Goal: Task Accomplishment & Management: Complete application form

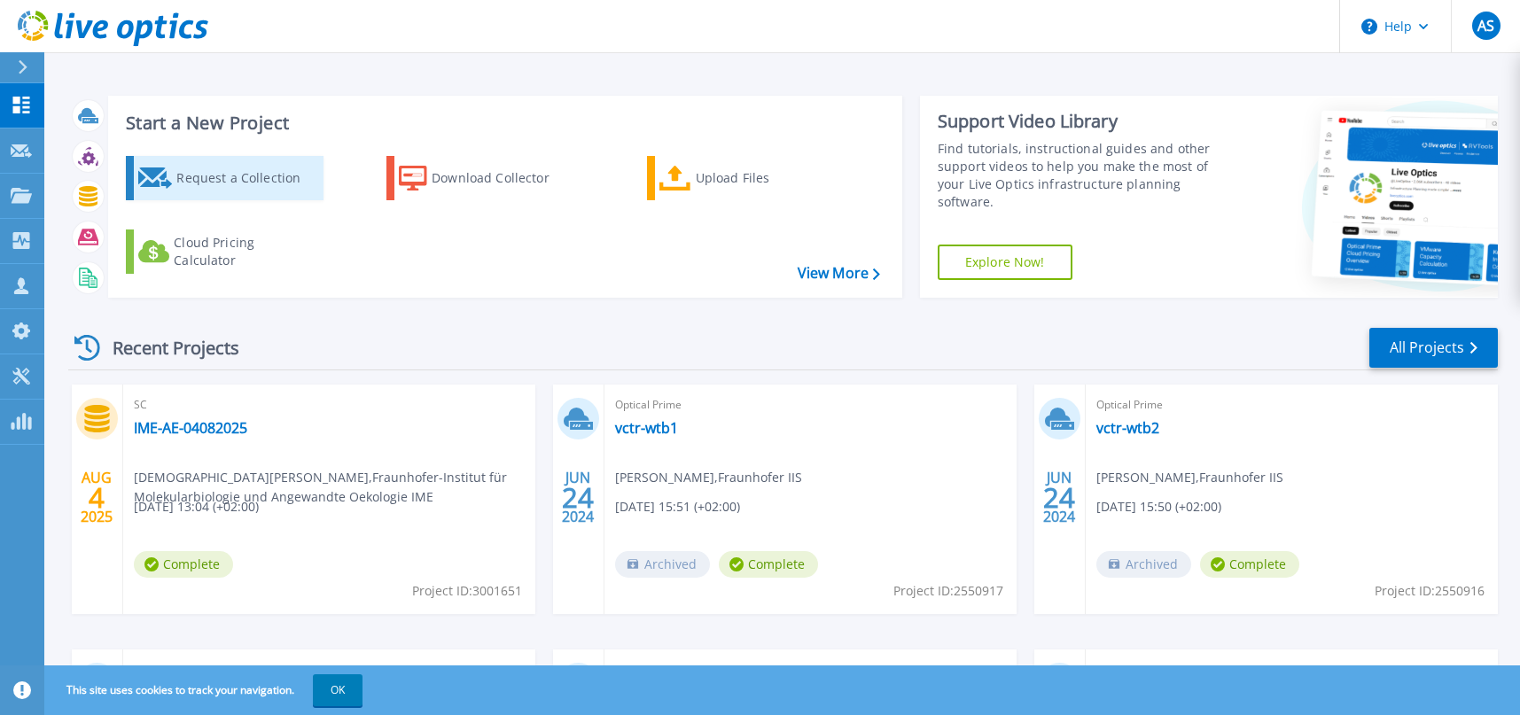
click at [248, 173] on div "Request a Collection" at bounding box center [247, 177] width 142 height 35
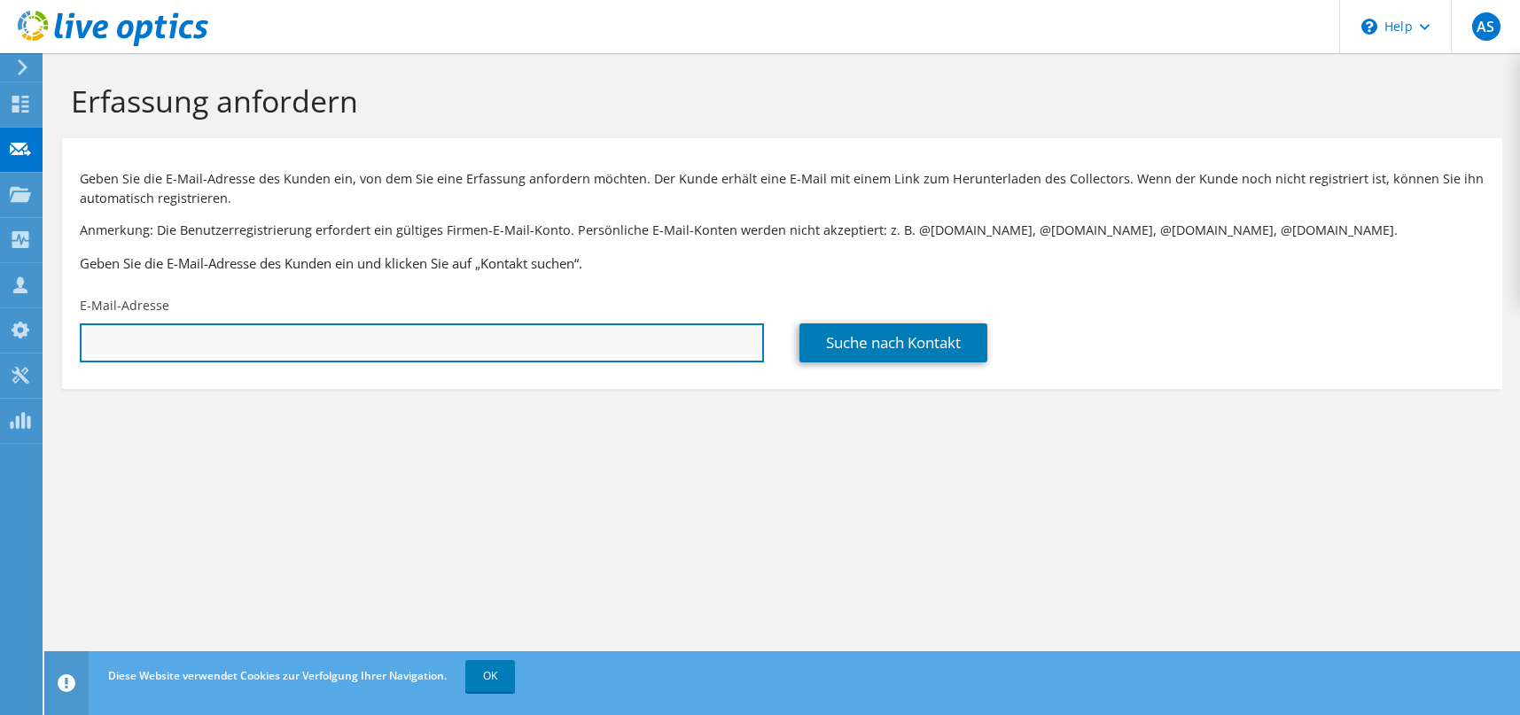
click at [312, 336] on input "text" at bounding box center [422, 342] width 684 height 39
paste input "thomas.lenz@vsi.tv"
type input "thomas.lenz@vsi.tv"
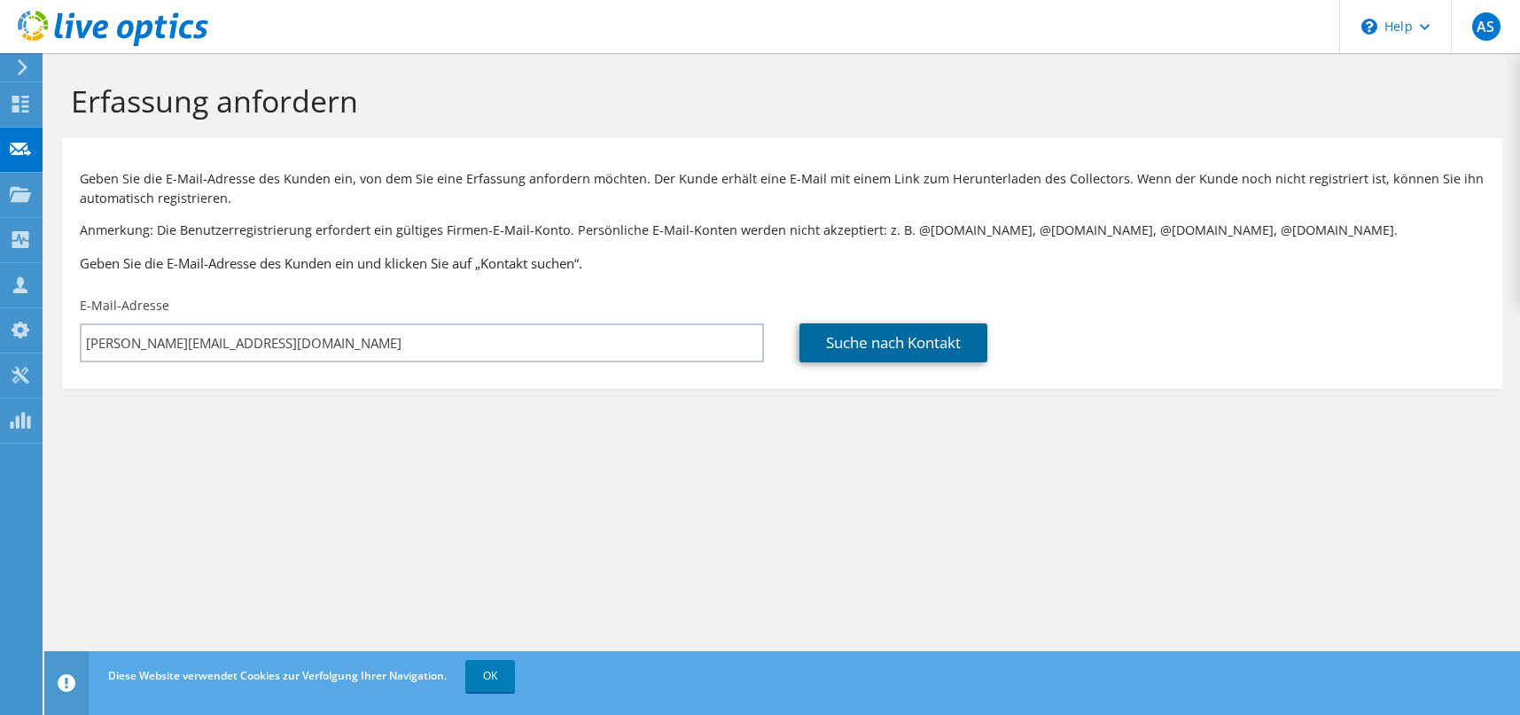
click at [882, 345] on link "Suche nach Kontakt" at bounding box center [893, 342] width 188 height 39
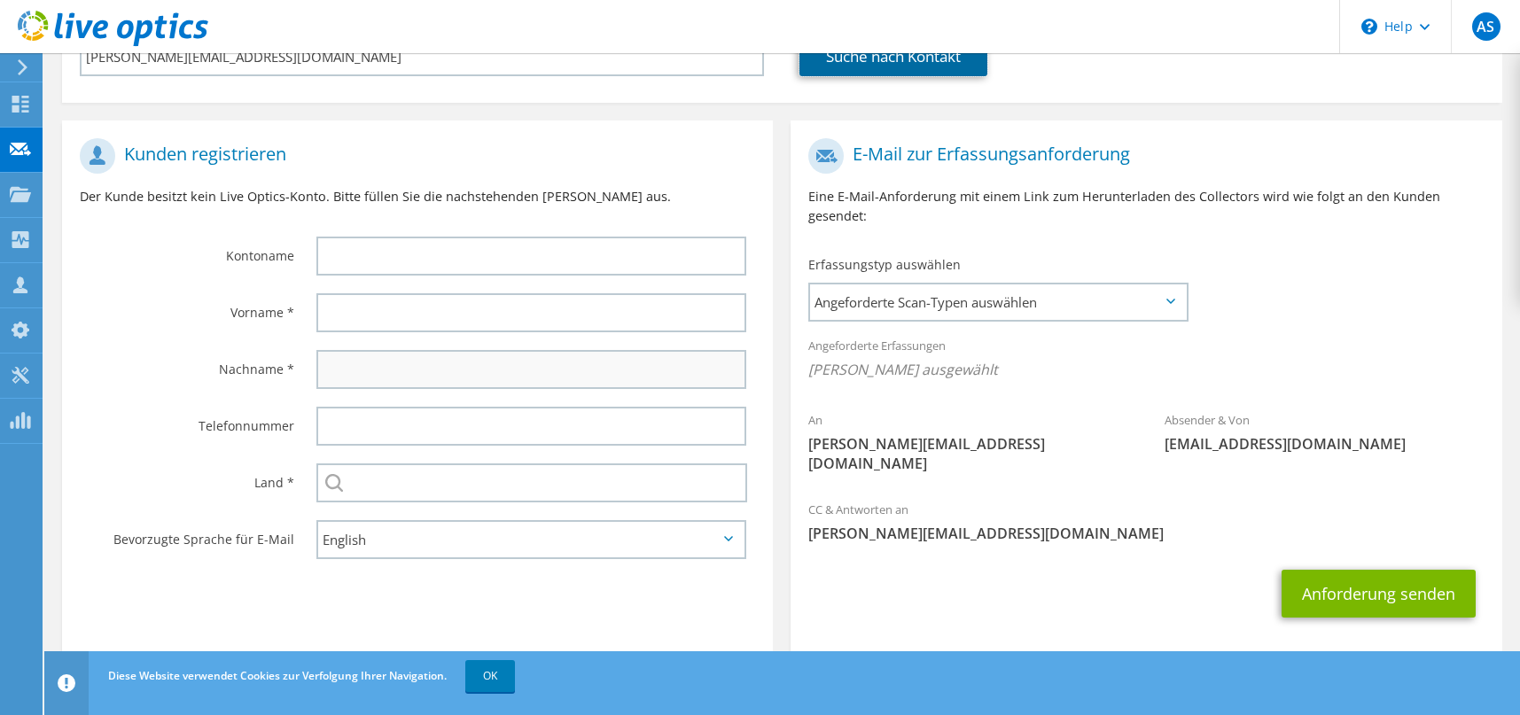
scroll to position [293, 0]
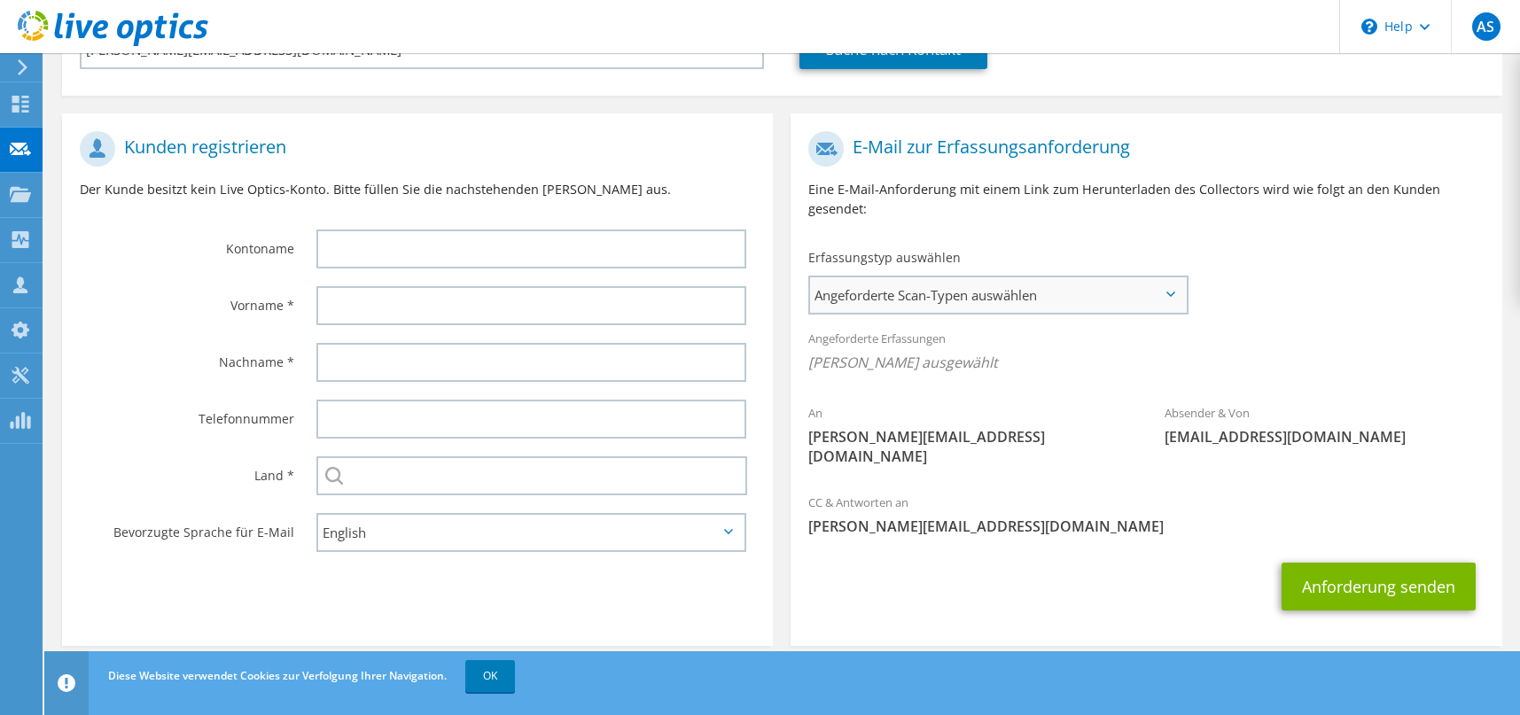
click at [1038, 293] on span "Angeforderte Scan-Typen auswählen" at bounding box center [998, 294] width 376 height 35
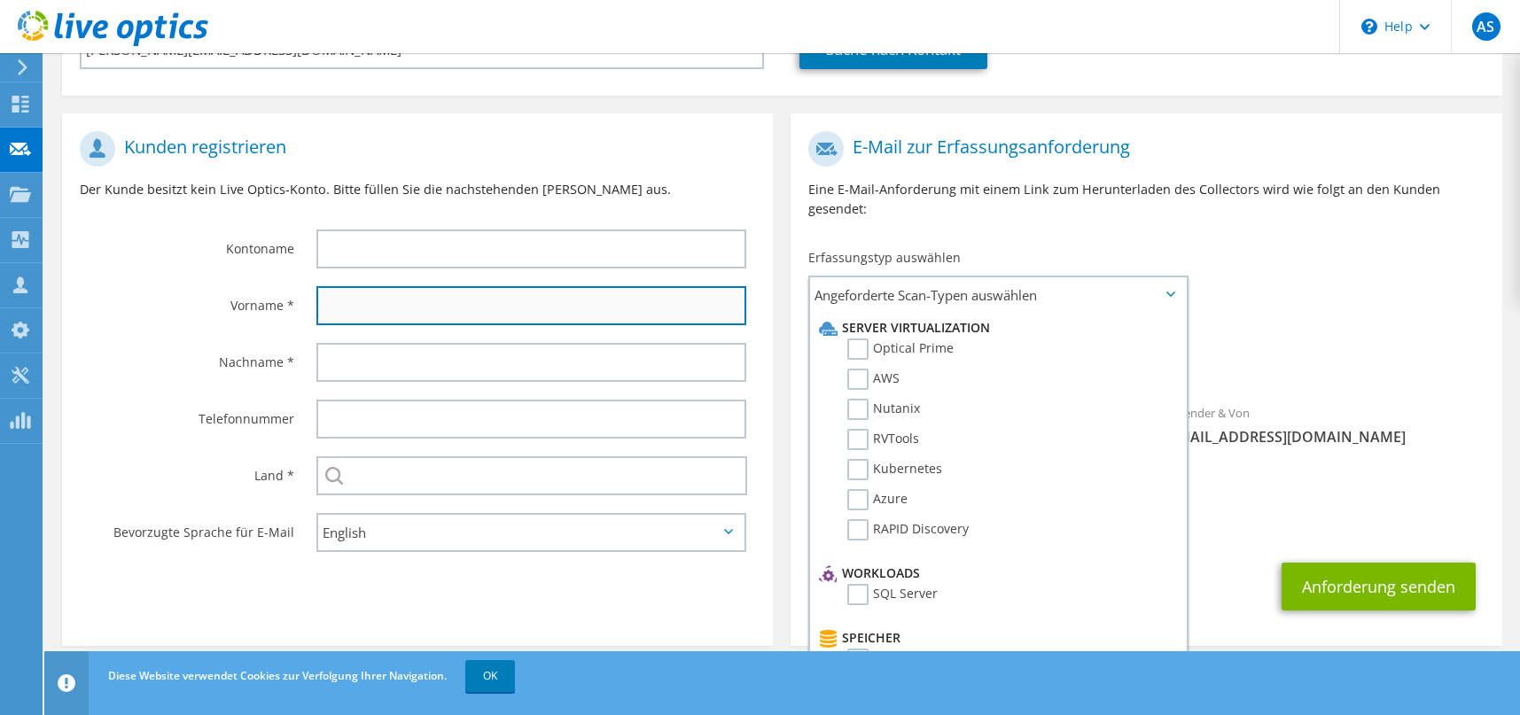
click at [525, 299] on input "text" at bounding box center [531, 305] width 430 height 39
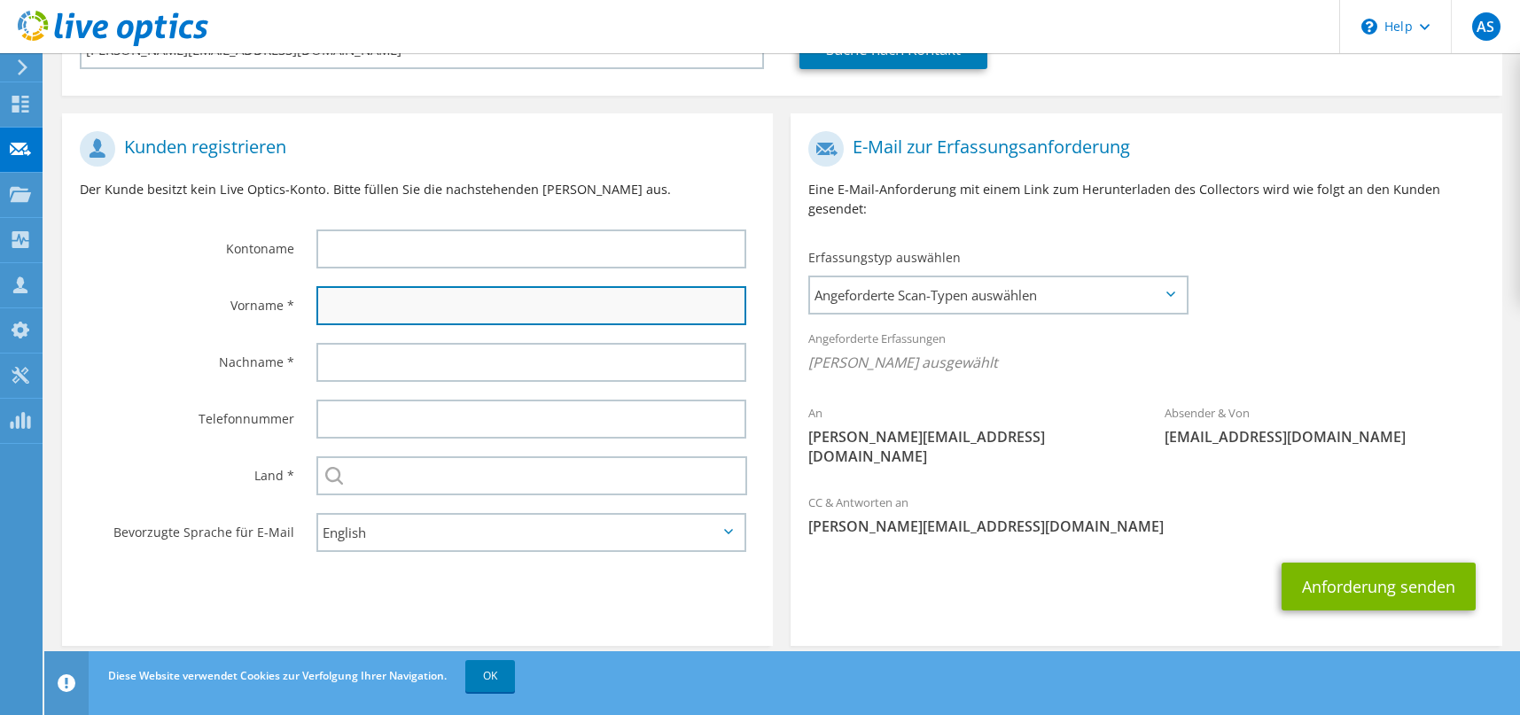
click at [500, 314] on input "text" at bounding box center [531, 305] width 430 height 39
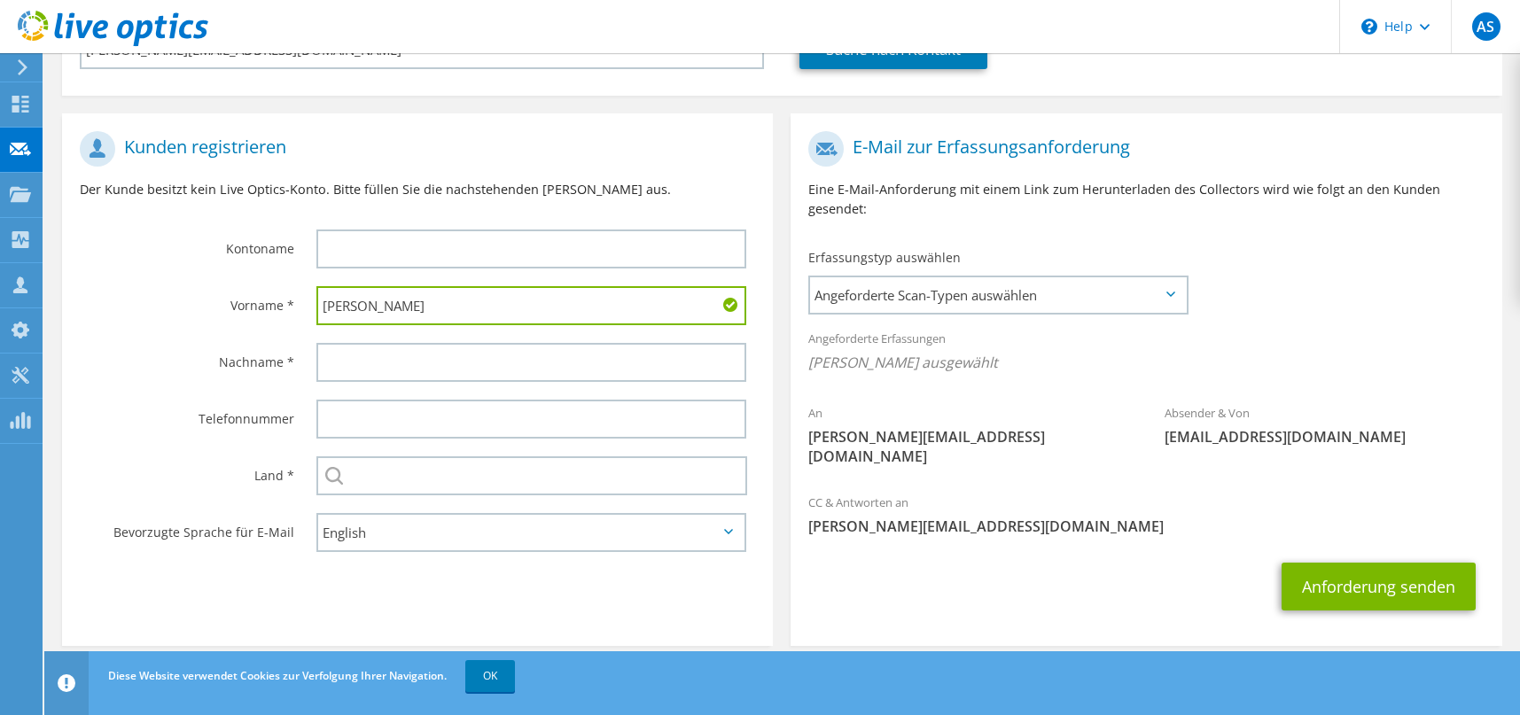
type input "Thomas"
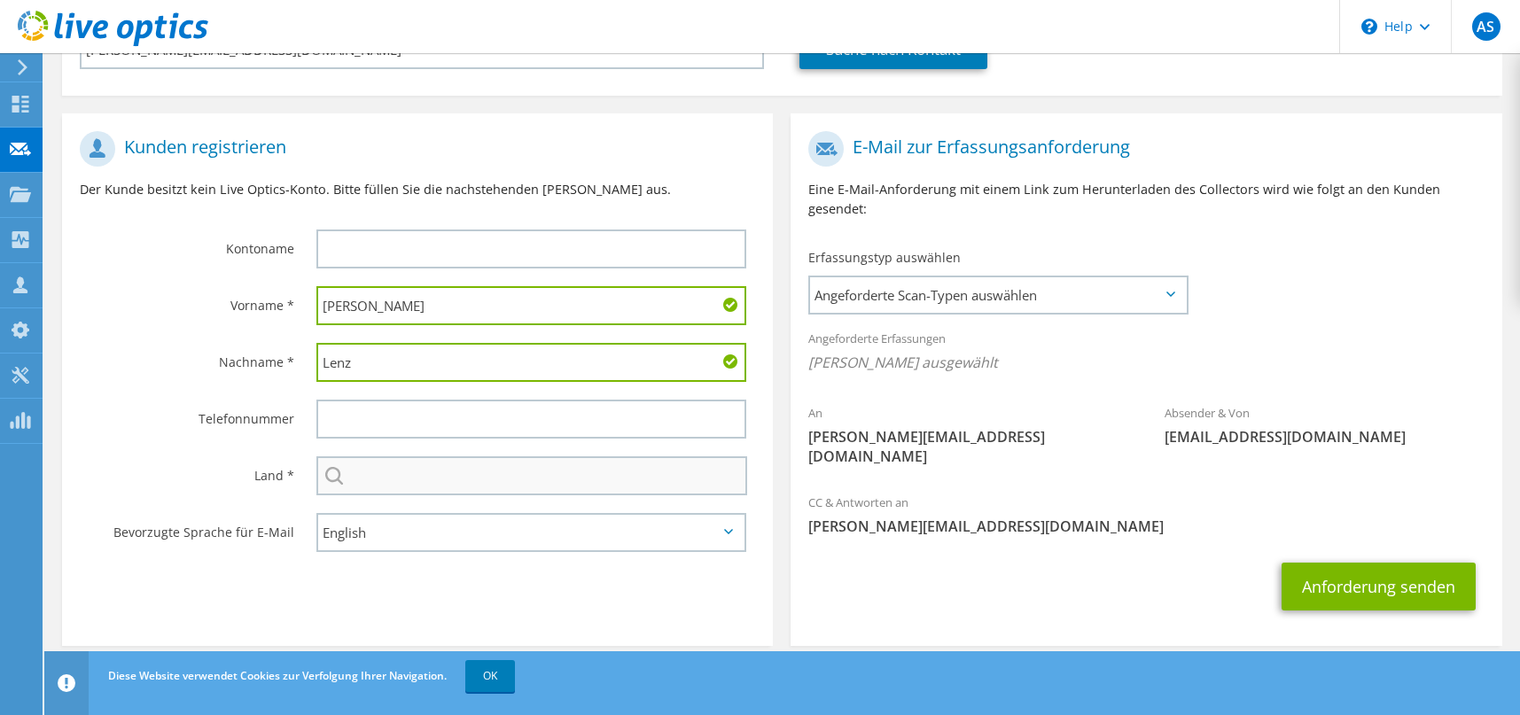
type input "Lenz"
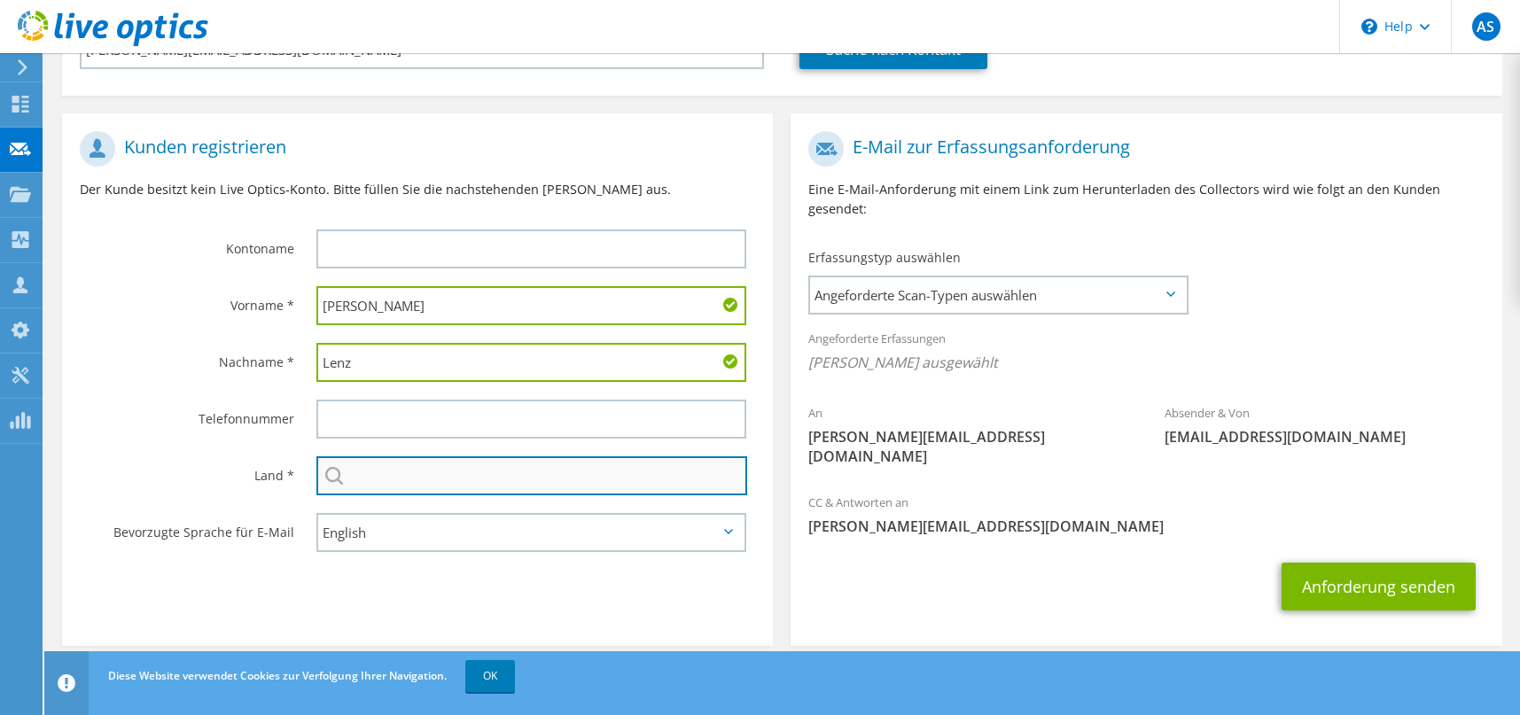
click at [451, 462] on input "text" at bounding box center [531, 475] width 431 height 39
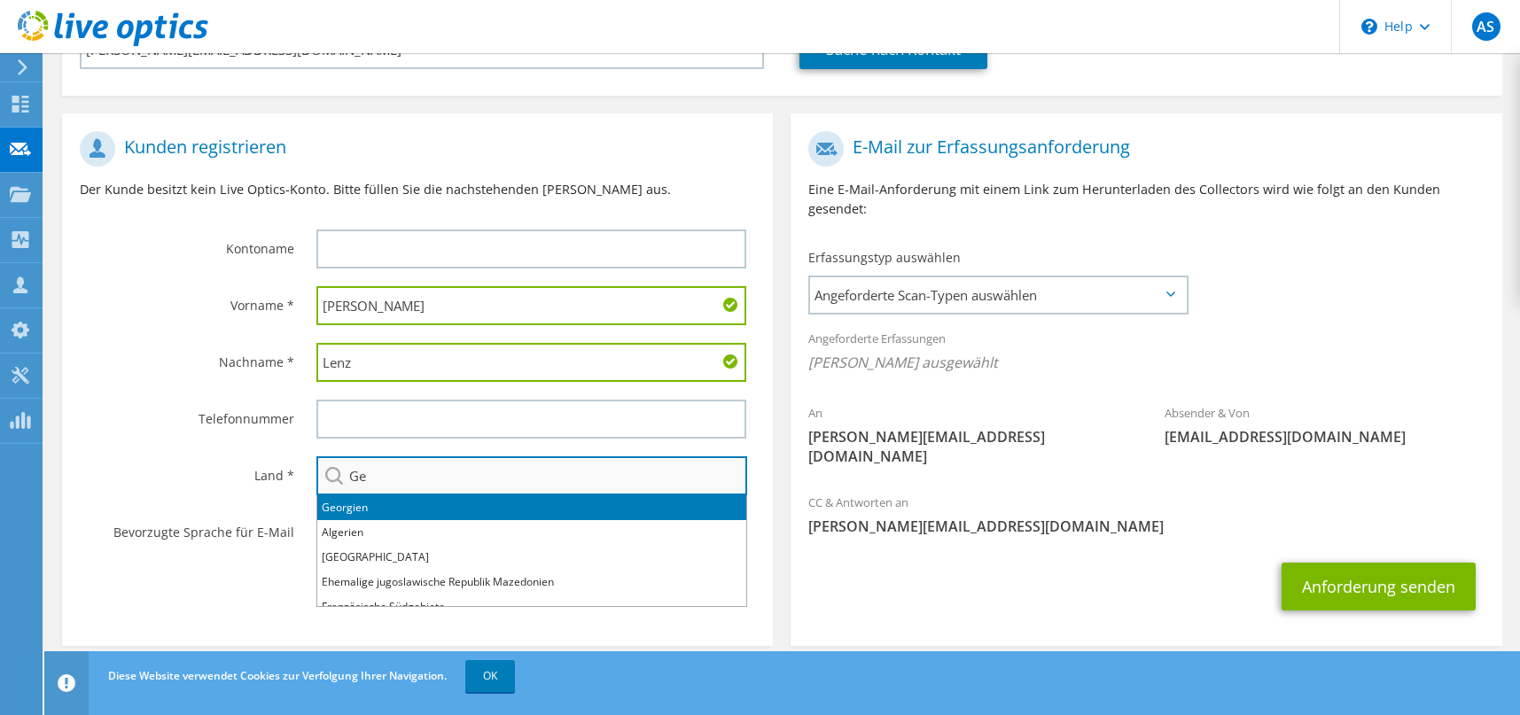
type input "G"
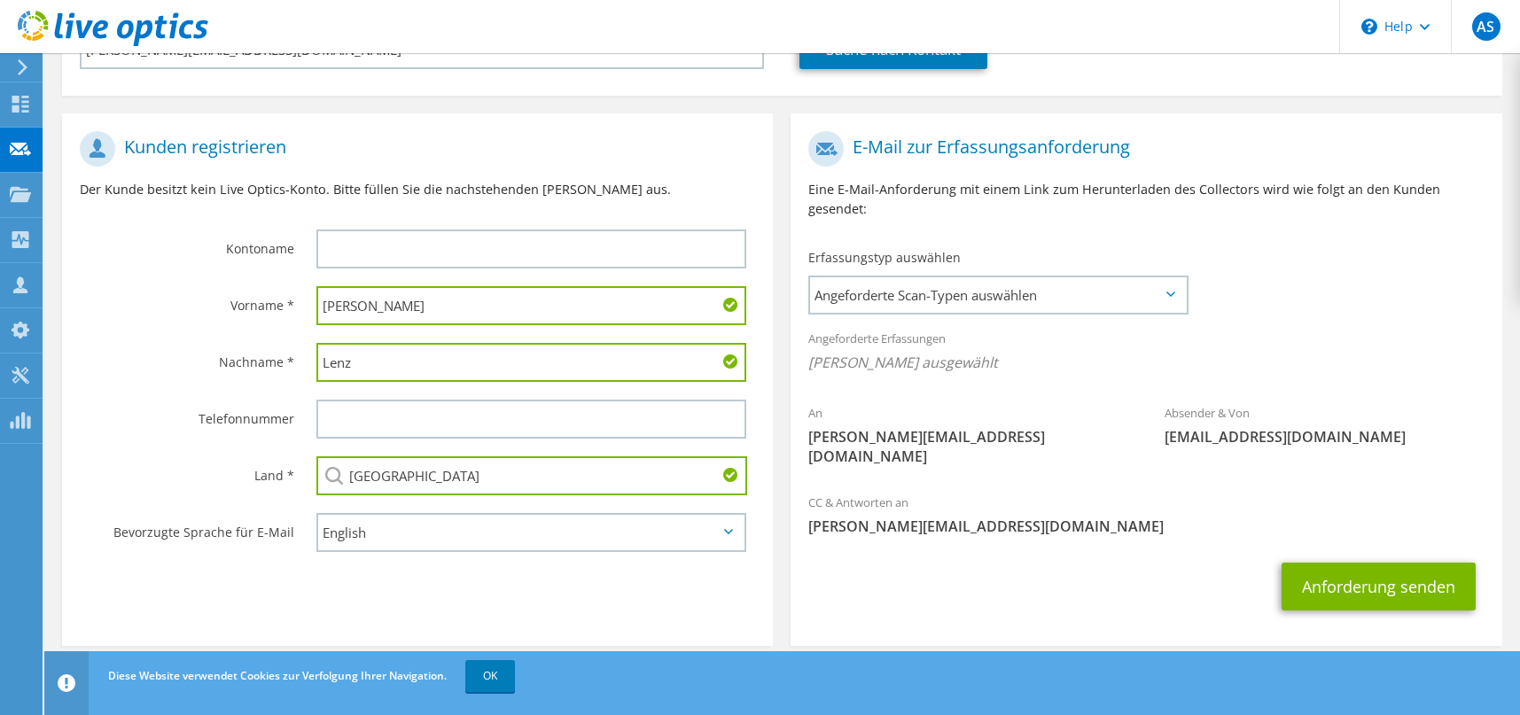
type input "[GEOGRAPHIC_DATA]"
click at [457, 527] on select "English Deutsch Español Français Italiano Polski Português Русский 한국어 中文 日本語" at bounding box center [531, 532] width 430 height 39
select select "de-DE"
click at [316, 513] on select "English Deutsch Español Français Italiano Polski Português Русский 한국어 中文 日本語" at bounding box center [531, 532] width 430 height 39
click at [481, 679] on link "OK" at bounding box center [490, 676] width 50 height 32
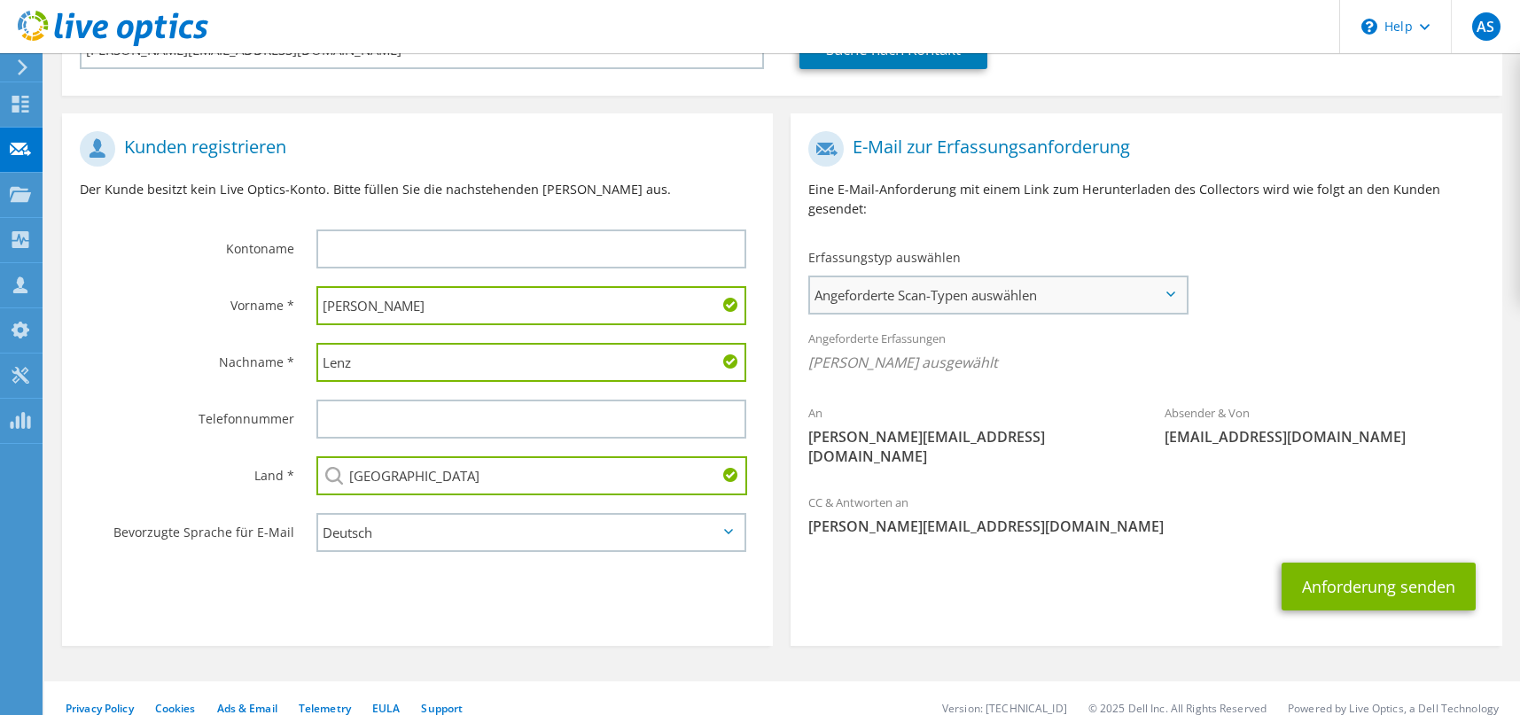
click at [971, 297] on span "Angeforderte Scan-Typen auswählen" at bounding box center [998, 294] width 376 height 35
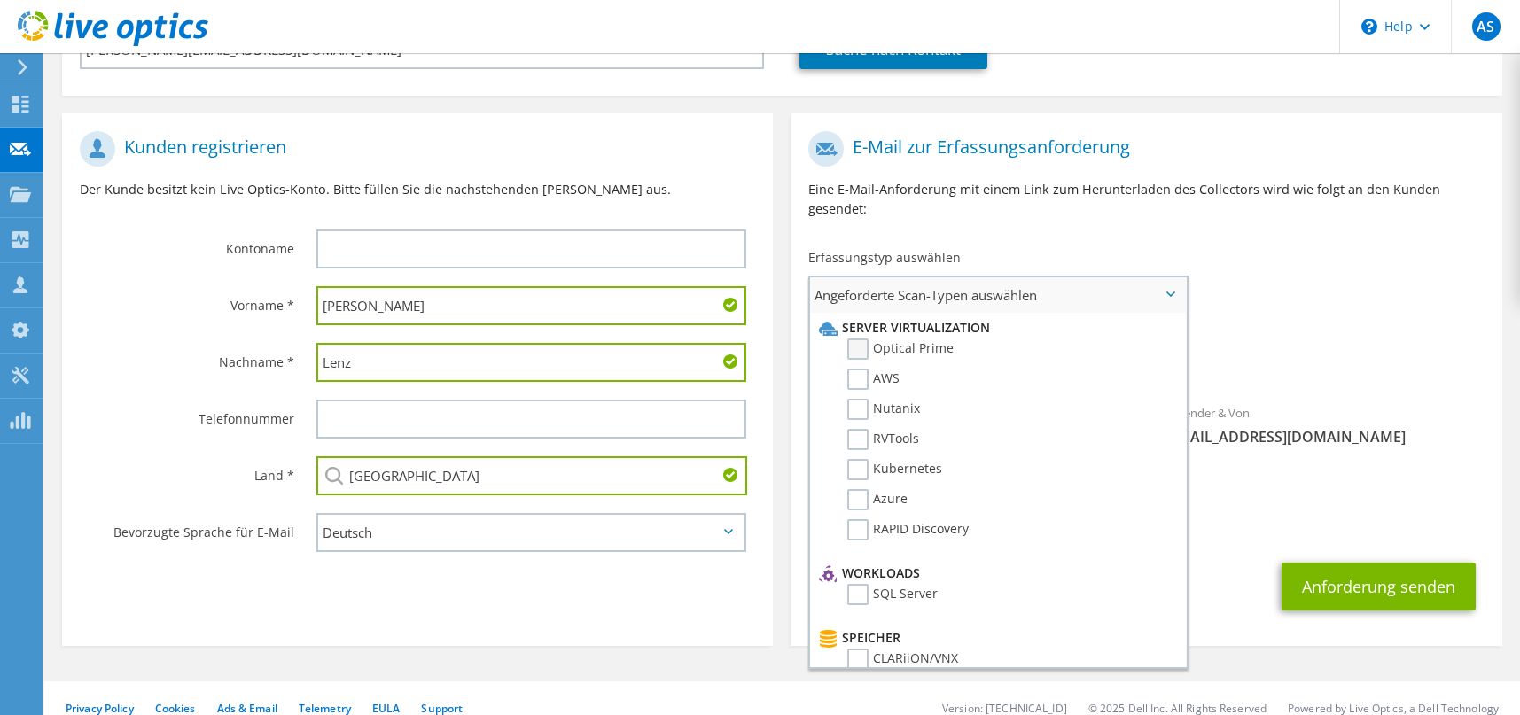
click at [860, 352] on label "Optical Prime" at bounding box center [900, 348] width 106 height 21
click at [0, 0] on input "Optical Prime" at bounding box center [0, 0] width 0 height 0
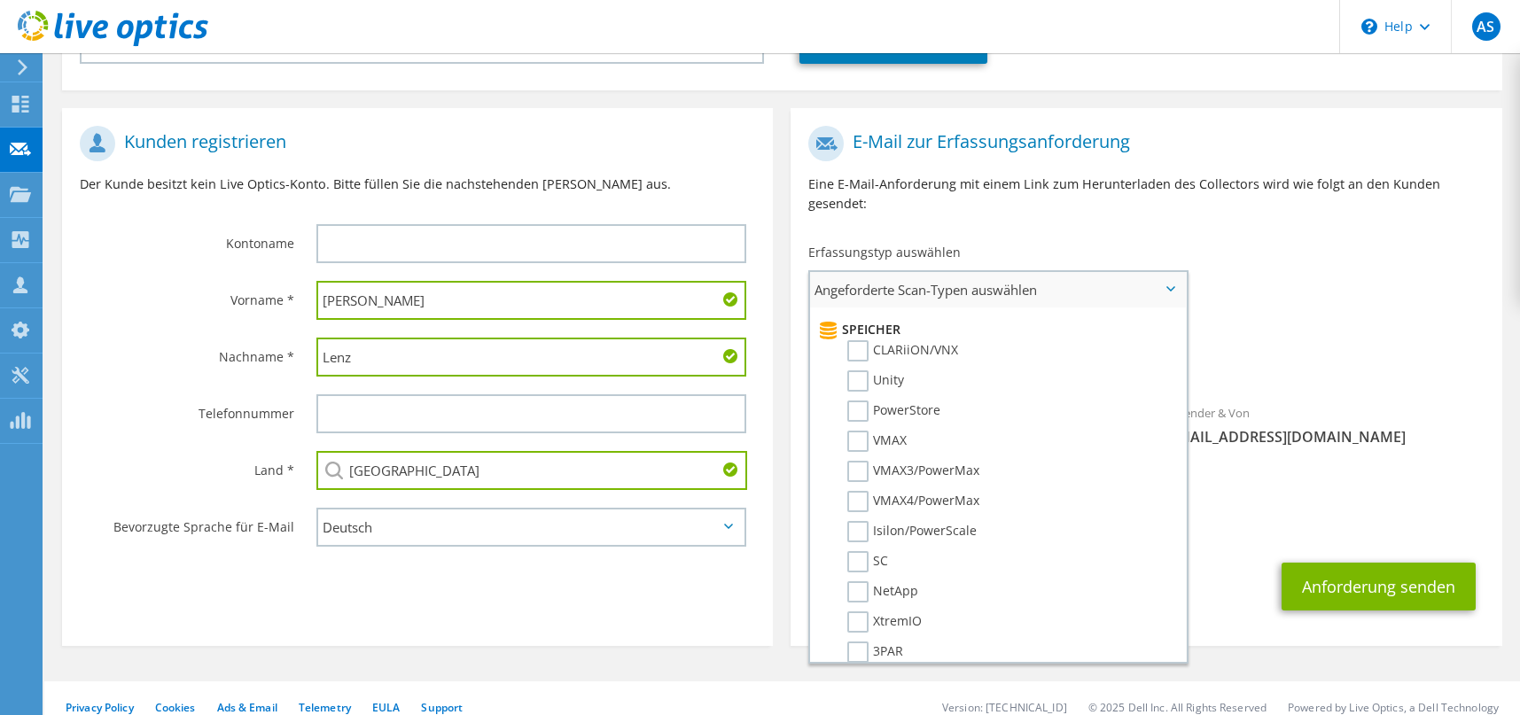
scroll to position [0, 0]
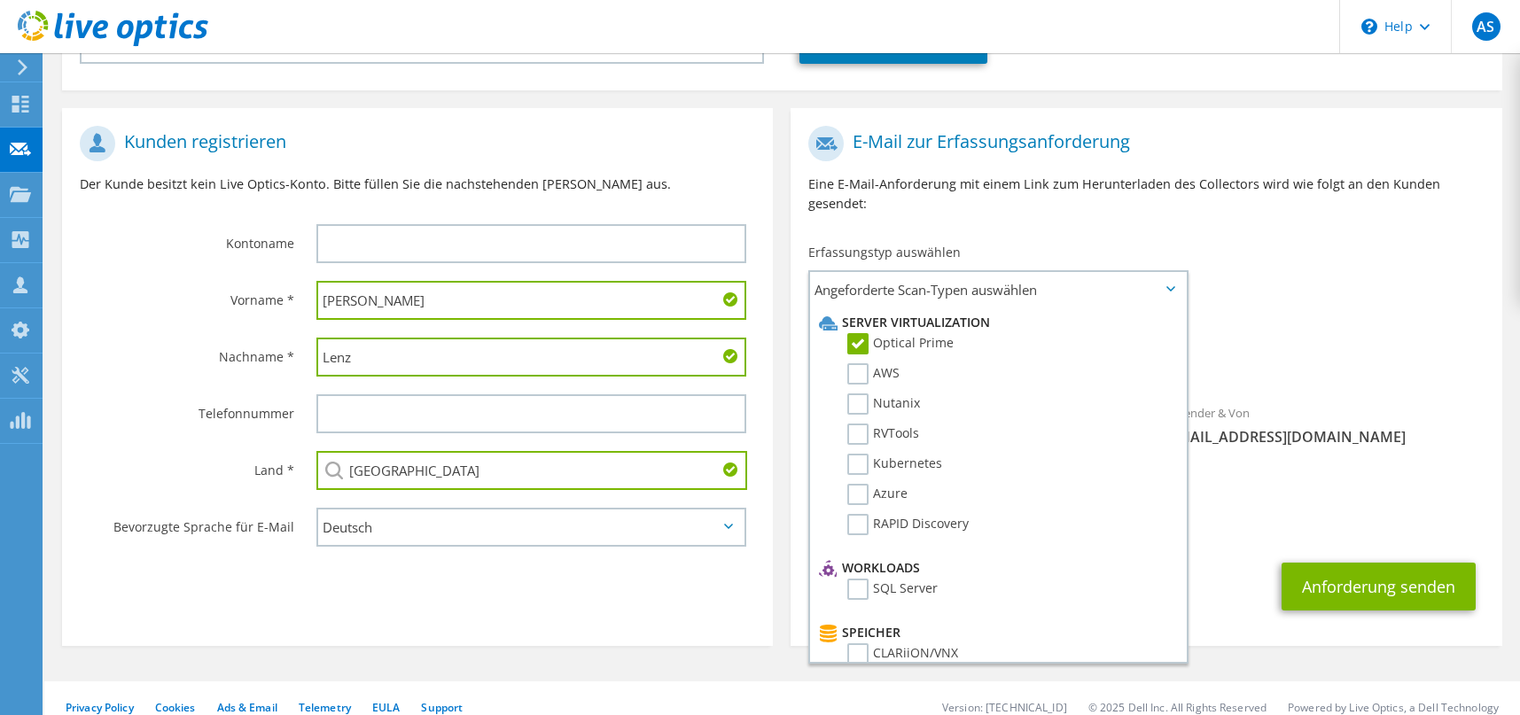
click at [1259, 347] on span "Optical Prime" at bounding box center [1145, 361] width 675 height 29
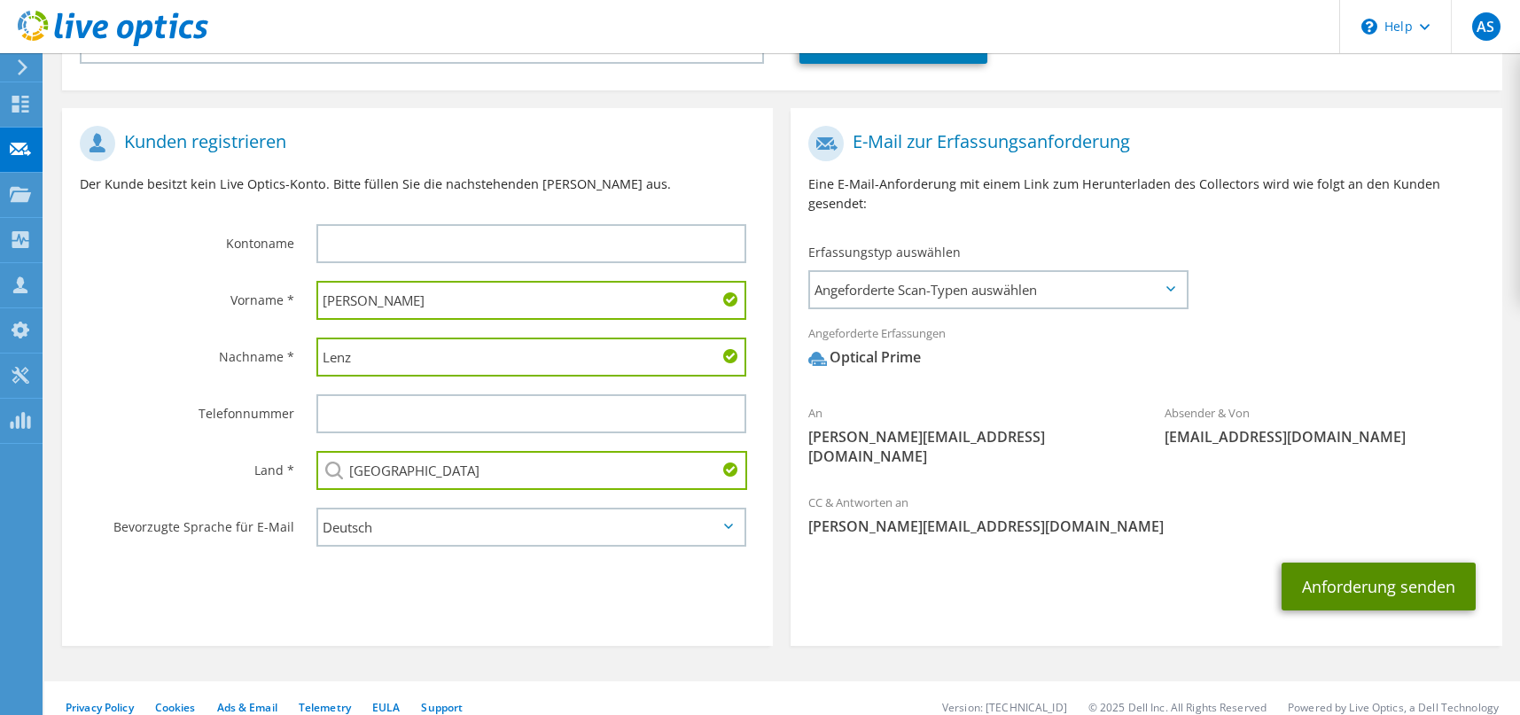
click at [1422, 563] on button "Anforderung senden" at bounding box center [1378, 587] width 194 height 48
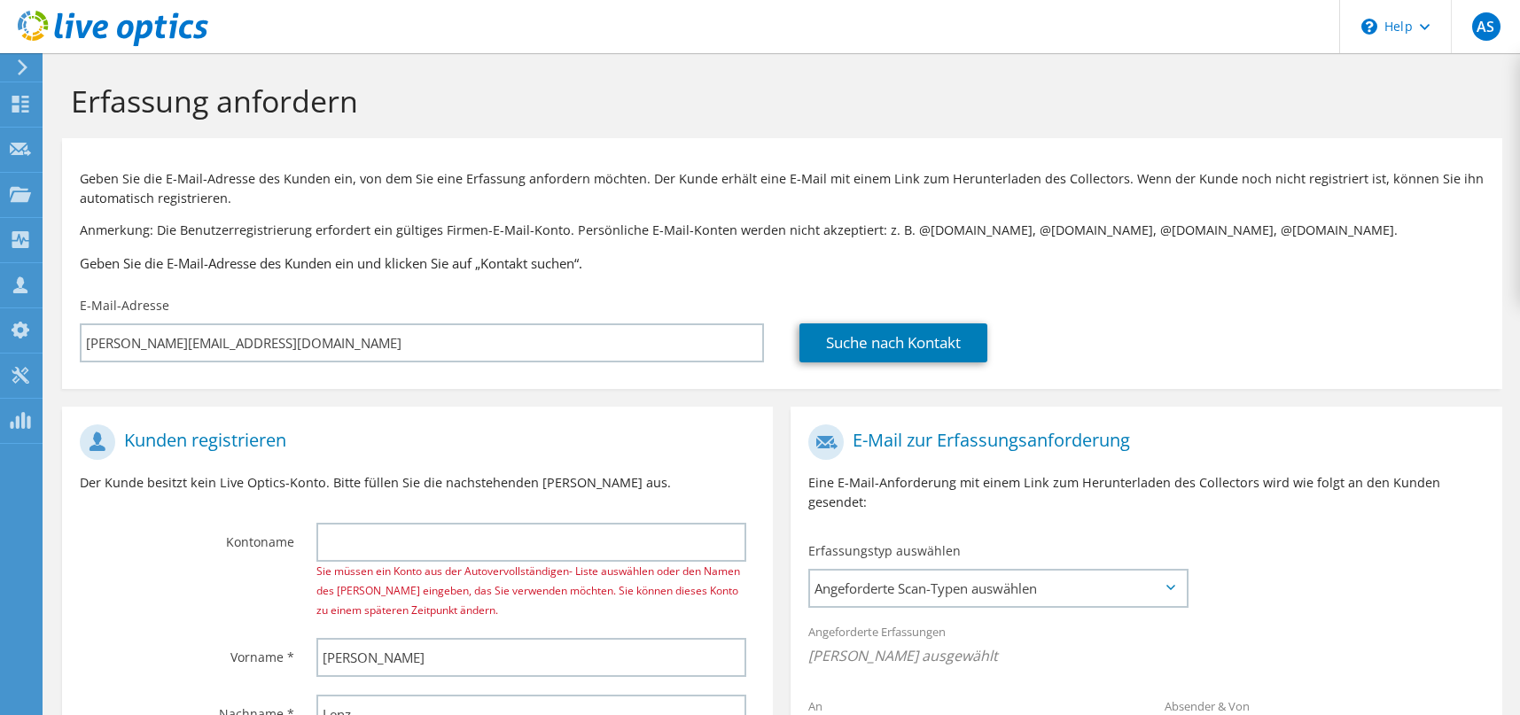
select select "56"
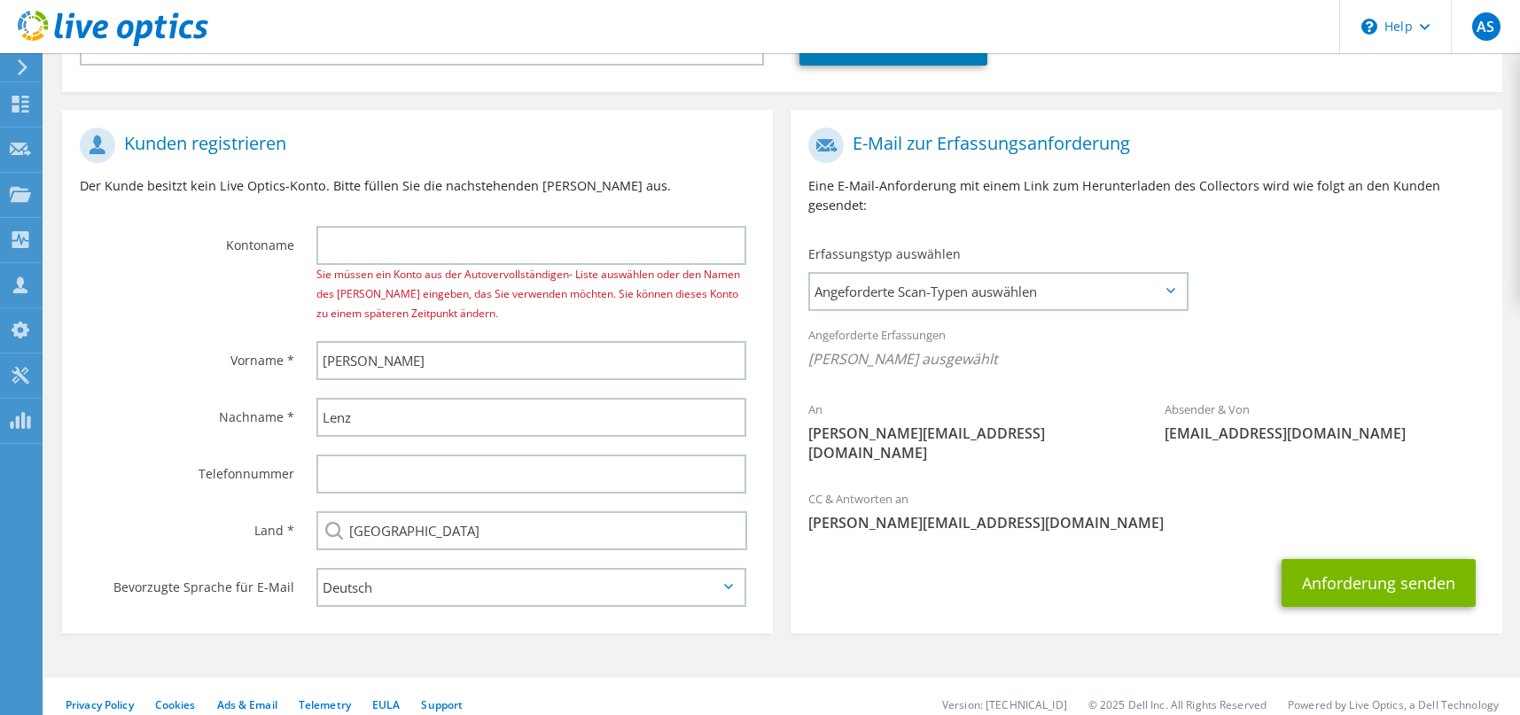
scroll to position [313, 0]
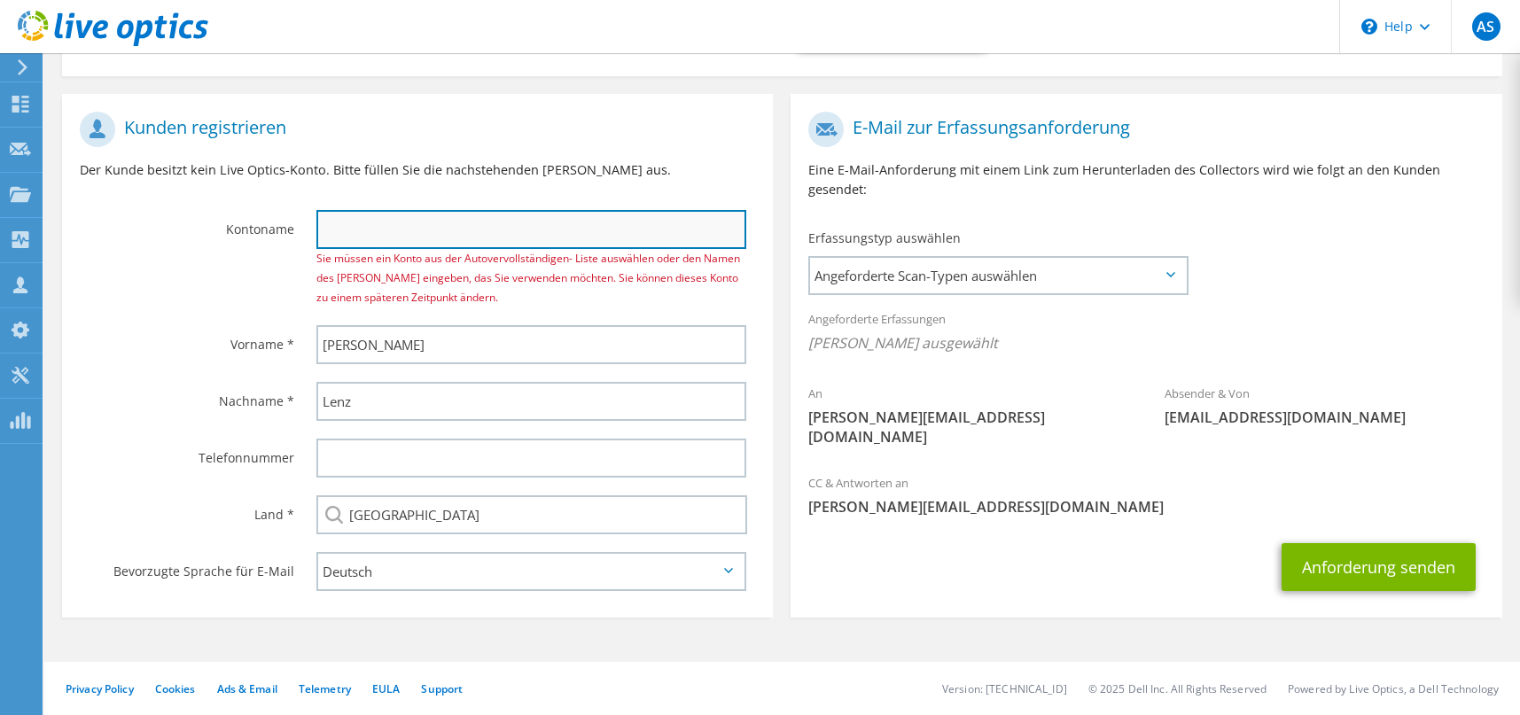
click at [414, 237] on input "text" at bounding box center [531, 229] width 430 height 39
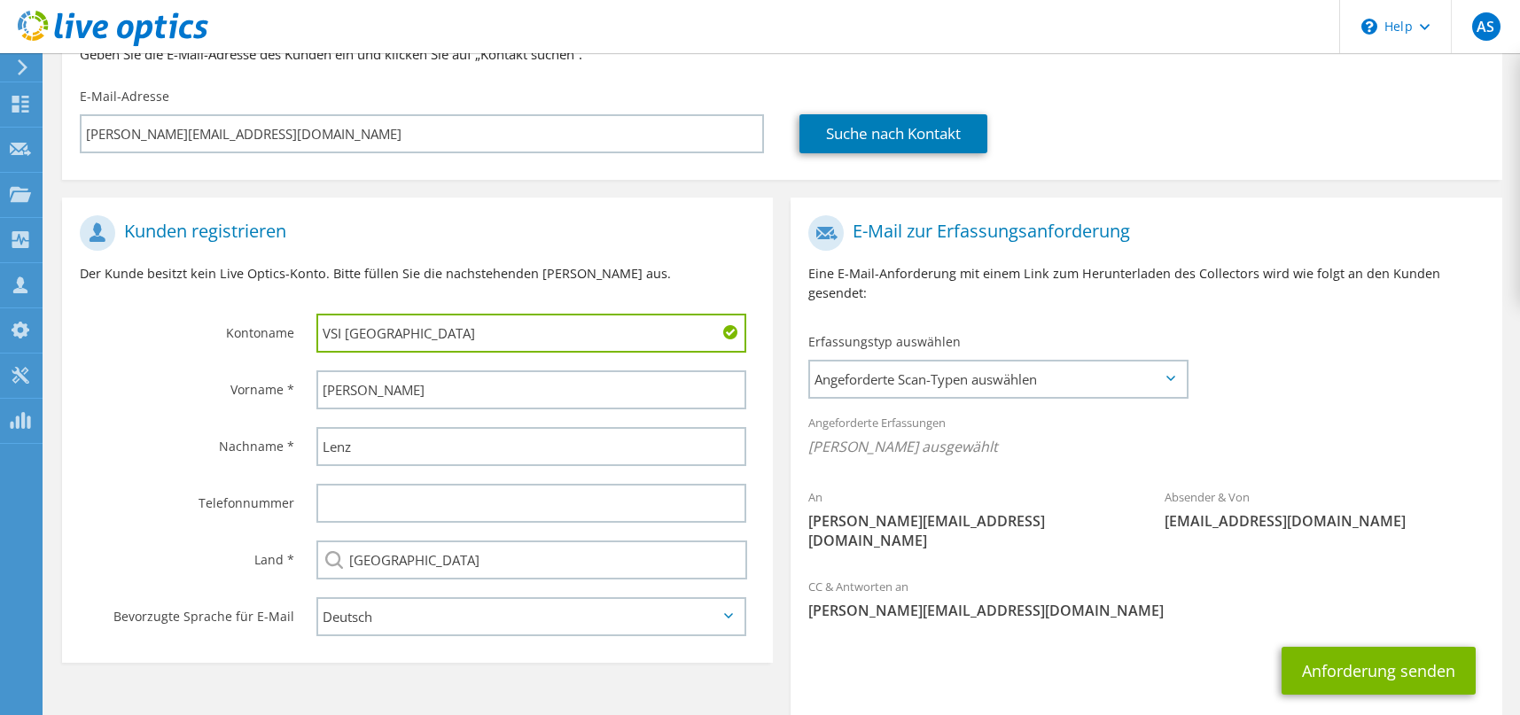
scroll to position [116, 0]
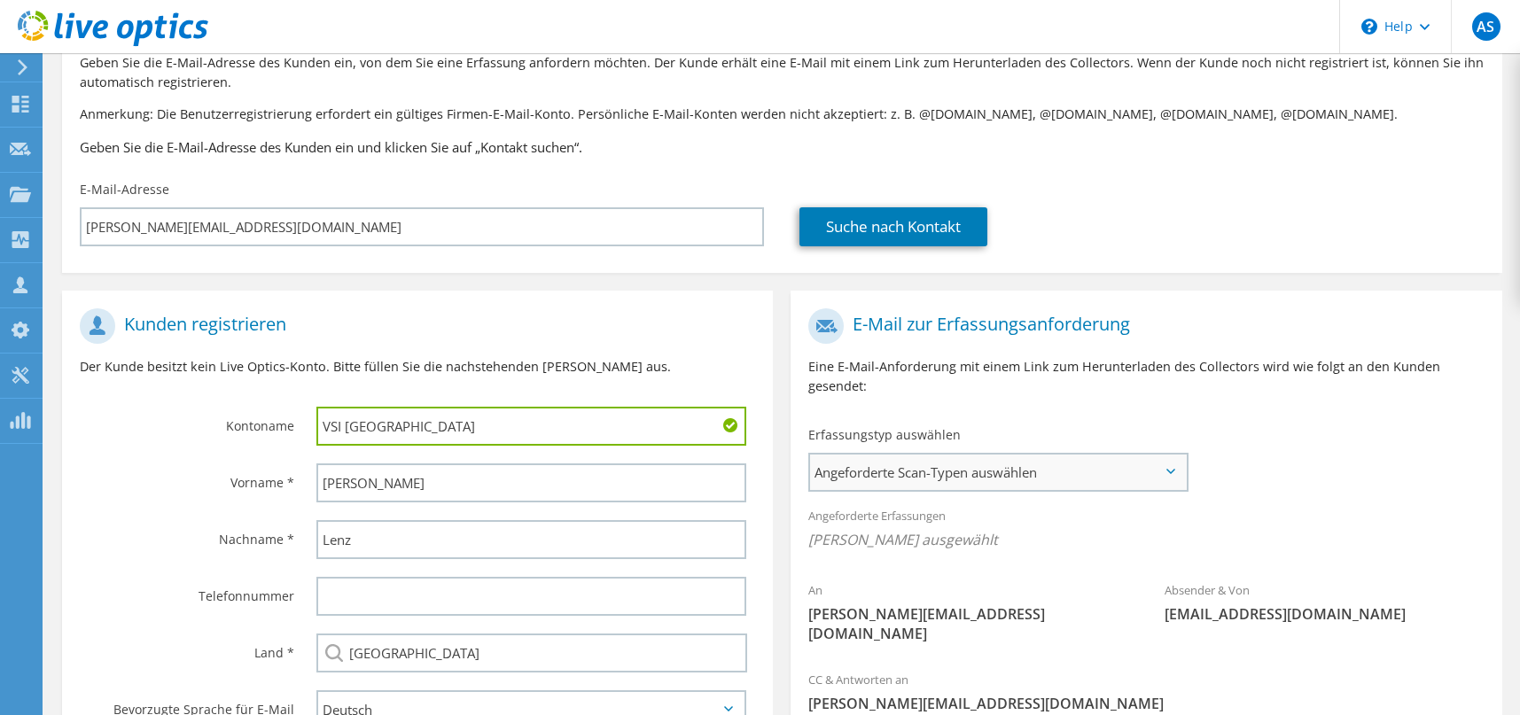
click at [959, 471] on span "Angeforderte Scan-Typen auswählen" at bounding box center [998, 472] width 376 height 35
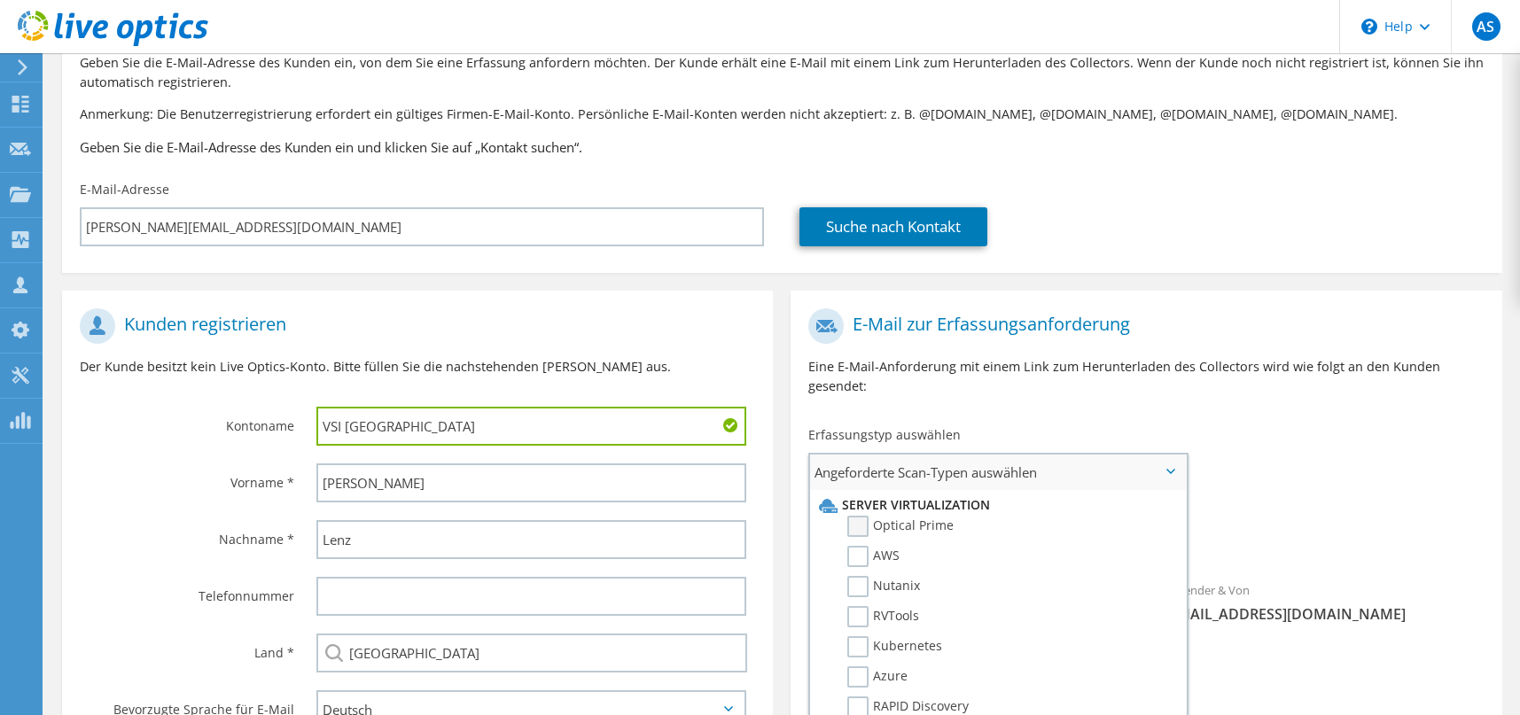
click at [914, 526] on label "Optical Prime" at bounding box center [900, 526] width 106 height 21
click at [0, 0] on input "Optical Prime" at bounding box center [0, 0] width 0 height 0
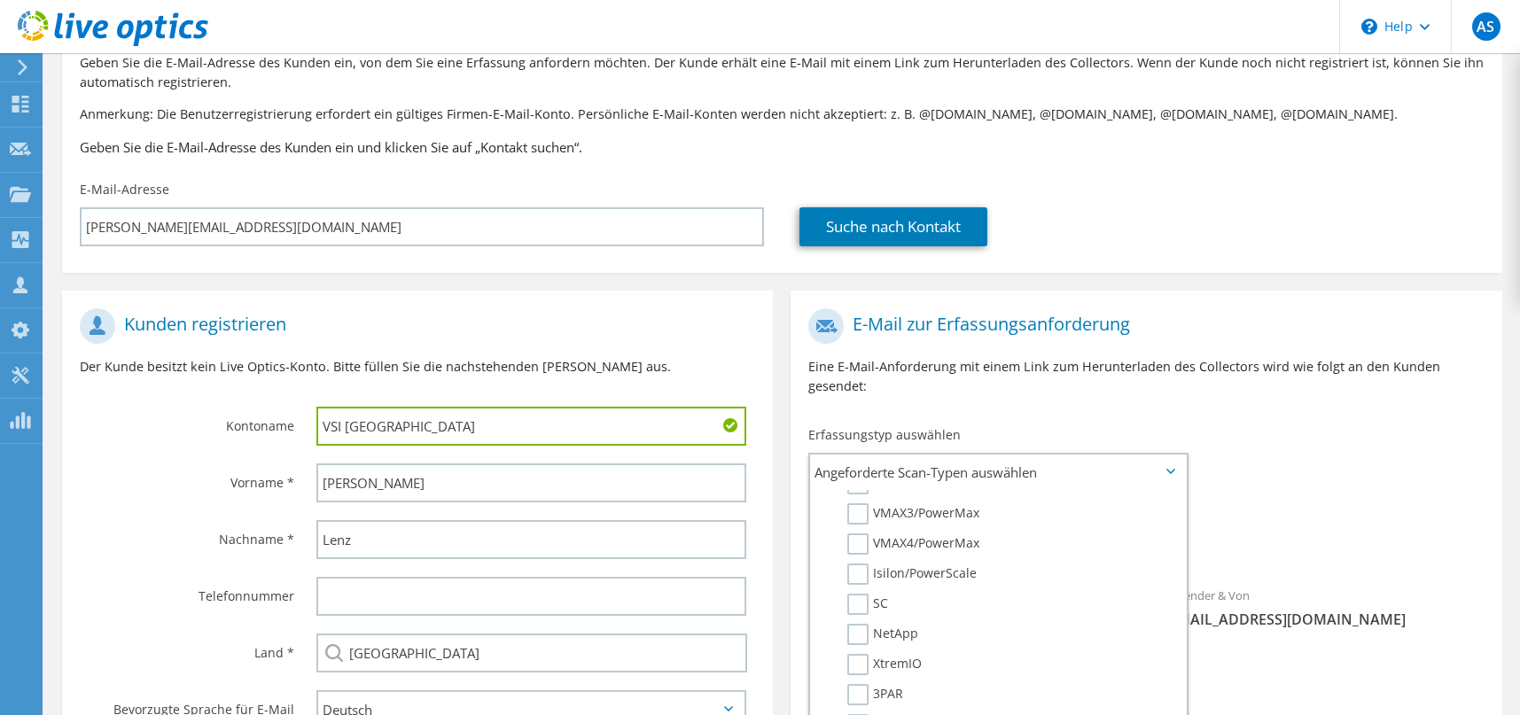
click at [1231, 414] on div "E-Mail zur Erfassungsanforderung Eine E-Mail-Anforderung mit einem Link zum Her…" at bounding box center [1145, 358] width 711 height 118
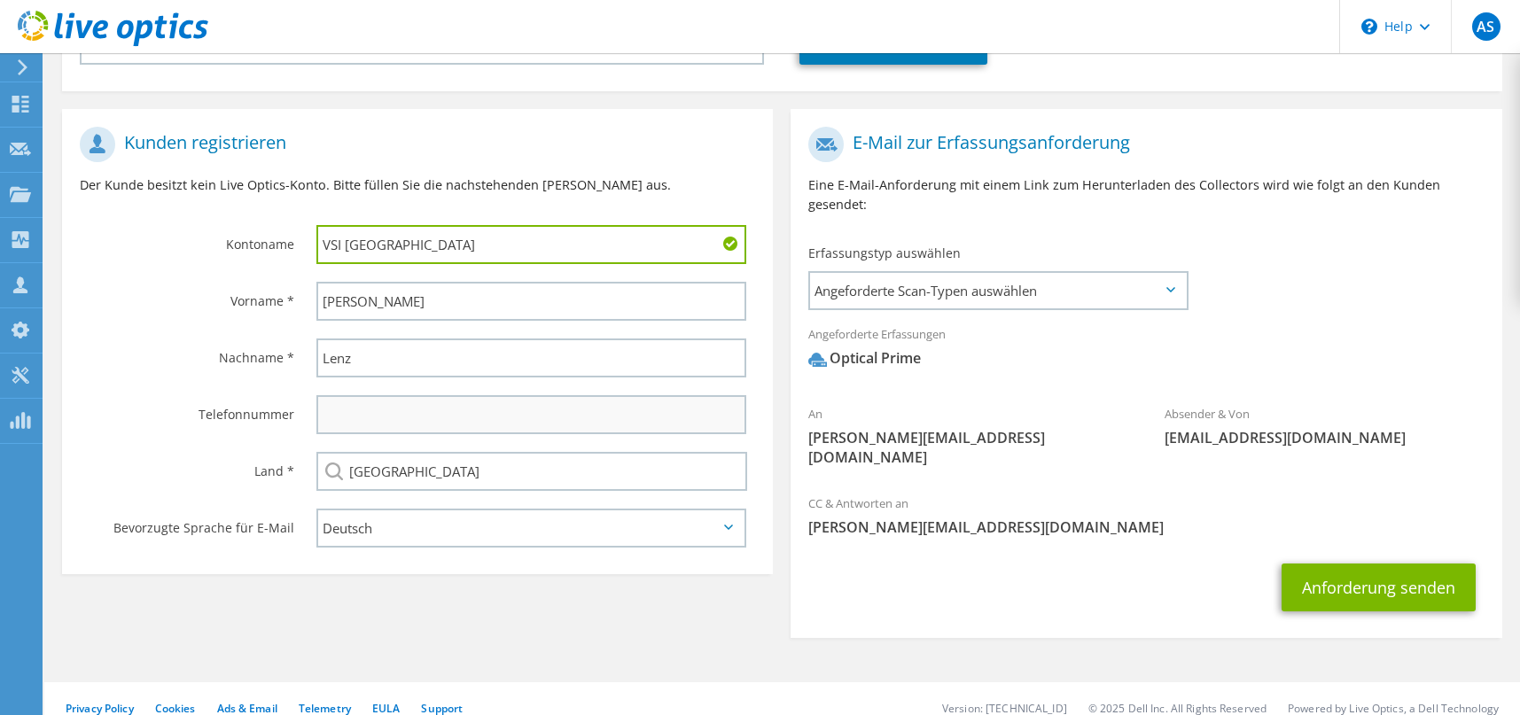
scroll to position [299, 0]
click at [349, 246] on input "VSI berlin" at bounding box center [531, 243] width 430 height 39
type input "VSI Berlin"
click at [1370, 569] on button "Anforderung senden" at bounding box center [1378, 587] width 194 height 48
